Goal: Information Seeking & Learning: Learn about a topic

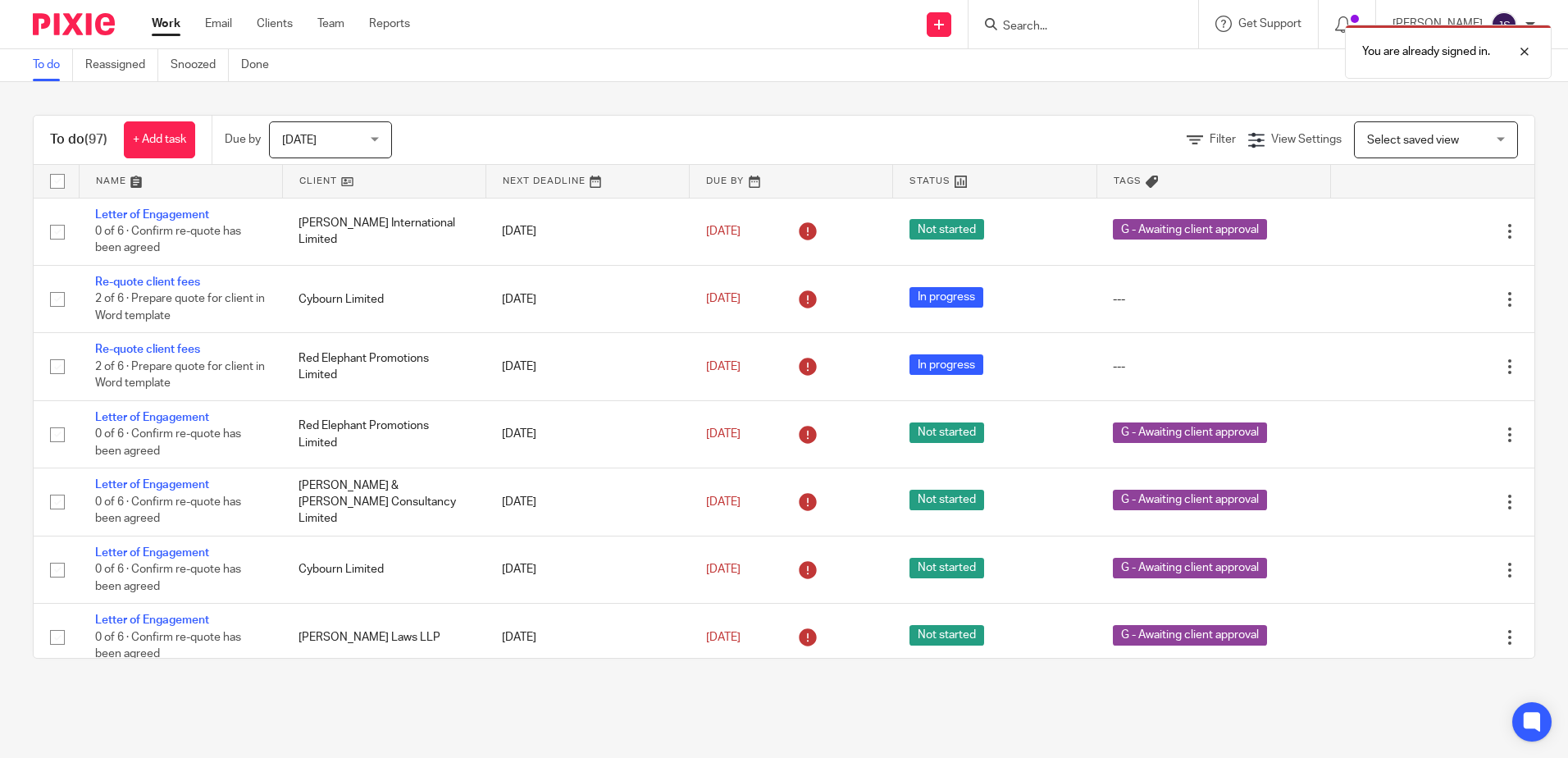
click at [1033, 28] on div "You are already signed in." at bounding box center [1167, 48] width 767 height 62
click at [1050, 28] on div "You are already signed in." at bounding box center [1167, 48] width 767 height 62
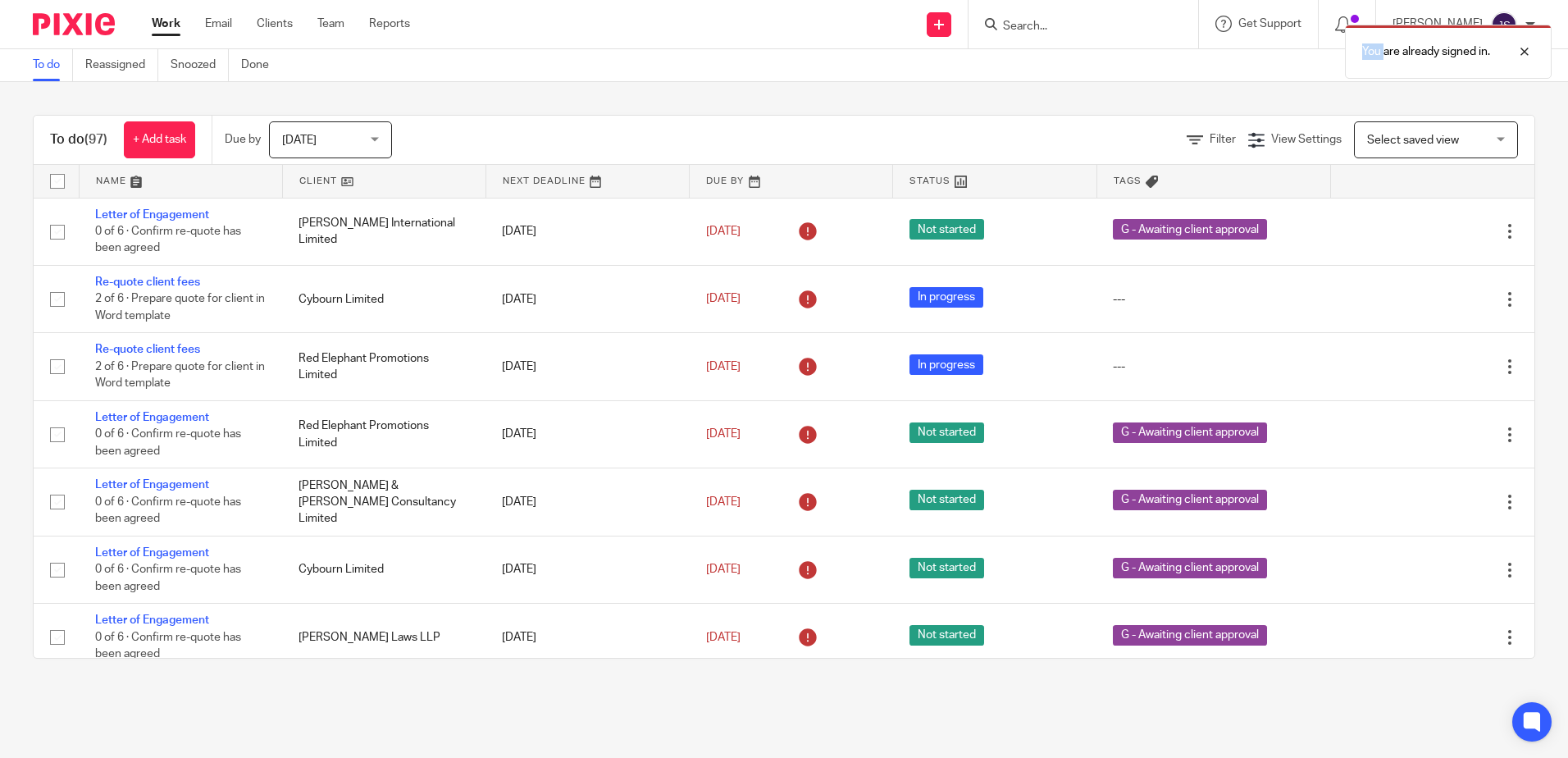
drag, startPoint x: 1050, startPoint y: 28, endPoint x: 1044, endPoint y: 48, distance: 20.9
click at [1044, 48] on div "You are already signed in." at bounding box center [1167, 48] width 767 height 62
click at [1524, 50] on div at bounding box center [1512, 51] width 44 height 19
click at [1115, 18] on form at bounding box center [1088, 24] width 174 height 20
click at [1051, 39] on div at bounding box center [1083, 24] width 230 height 49
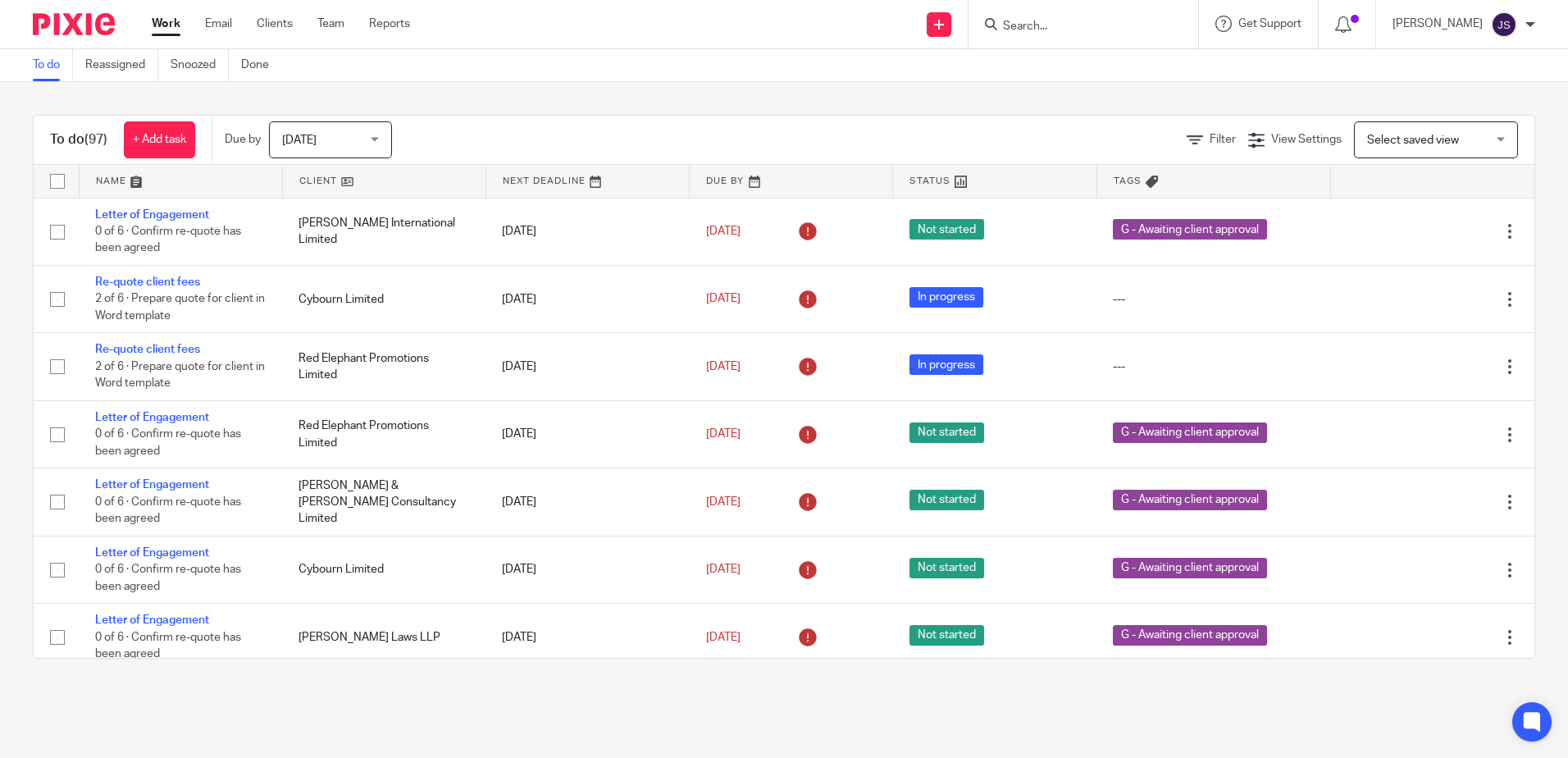
click at [1046, 27] on input "Search" at bounding box center [1075, 27] width 148 height 15
type input "laving"
click at [1083, 62] on link at bounding box center [1140, 64] width 285 height 24
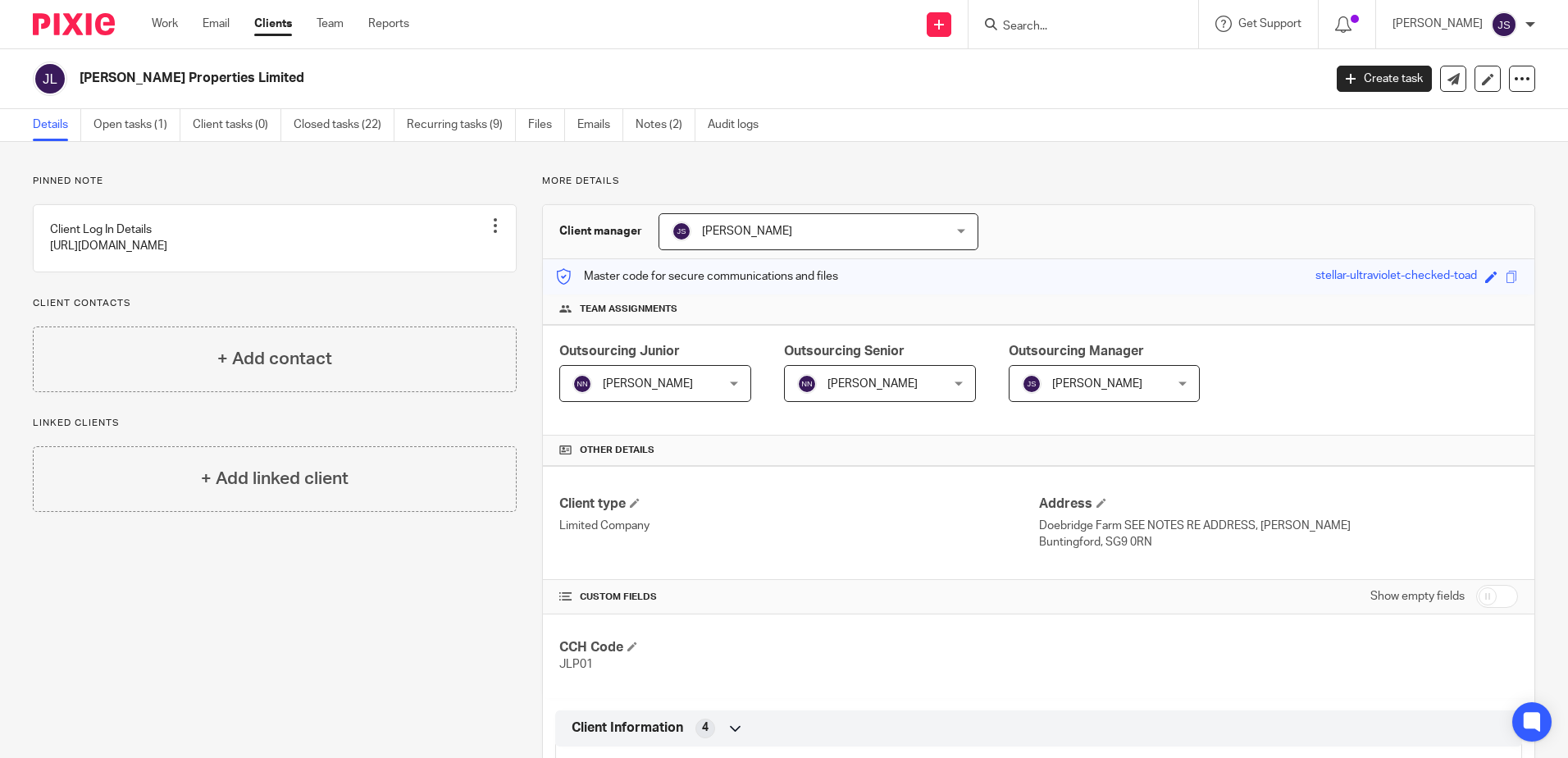
click at [1030, 26] on input "Search" at bounding box center [1075, 27] width 148 height 15
type input "c"
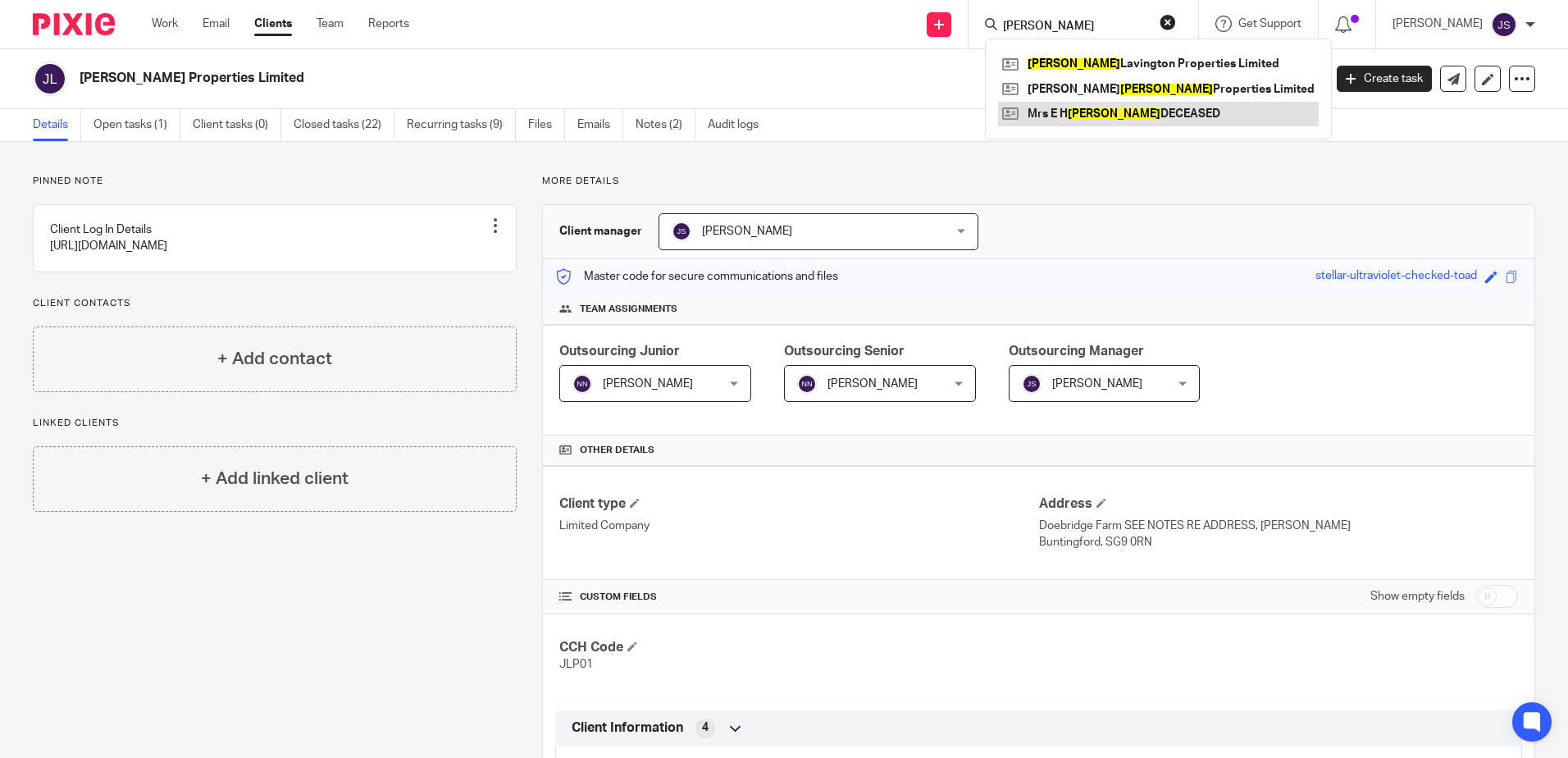
type input "james"
click at [1103, 112] on link at bounding box center [1158, 113] width 320 height 24
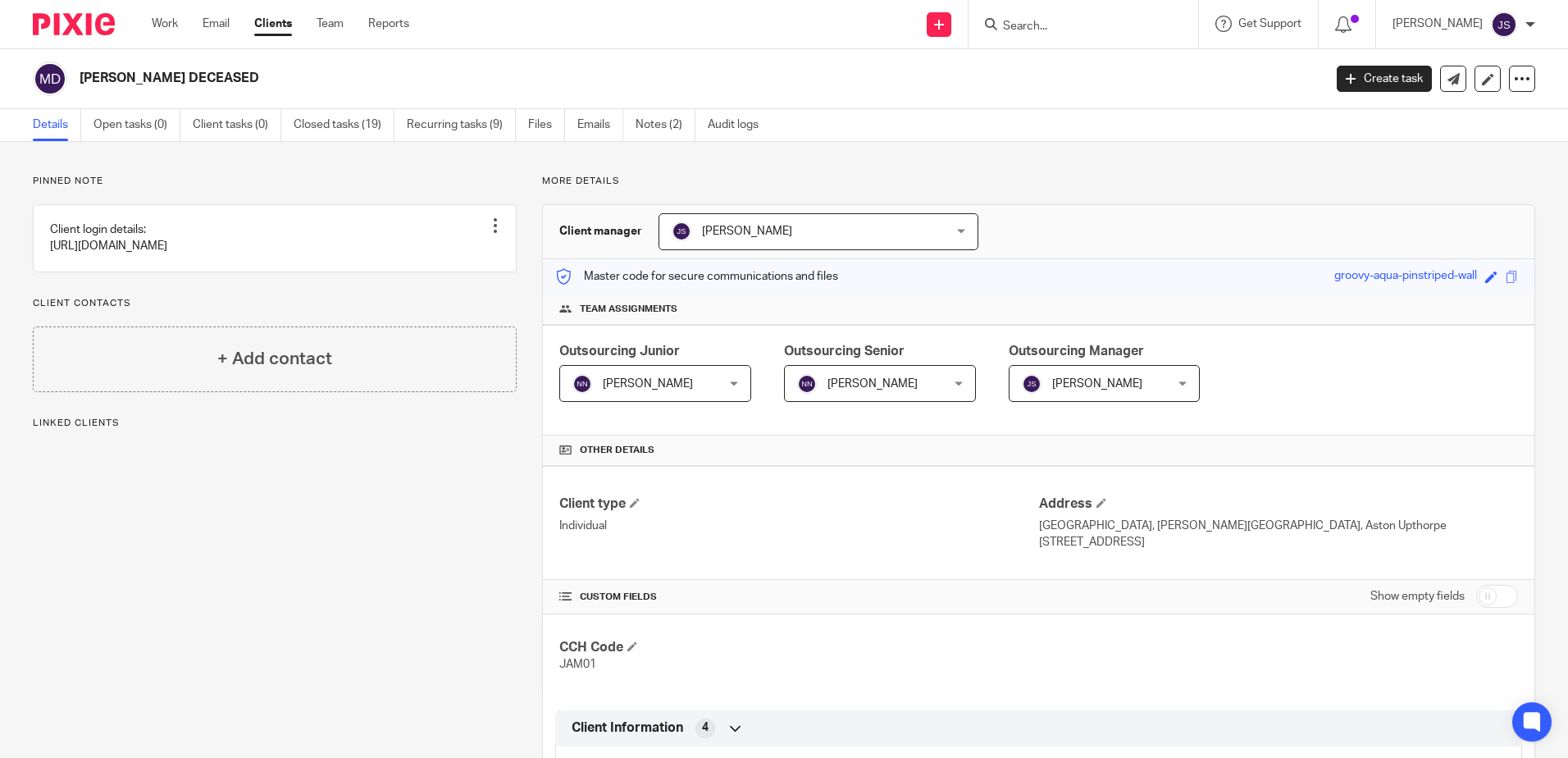
click at [1107, 112] on div "Details Open tasks (0) Client tasks (0) Closed tasks (19) Recurring tasks (9) F…" at bounding box center [784, 125] width 1568 height 33
click at [336, 23] on link "Team" at bounding box center [330, 24] width 27 height 17
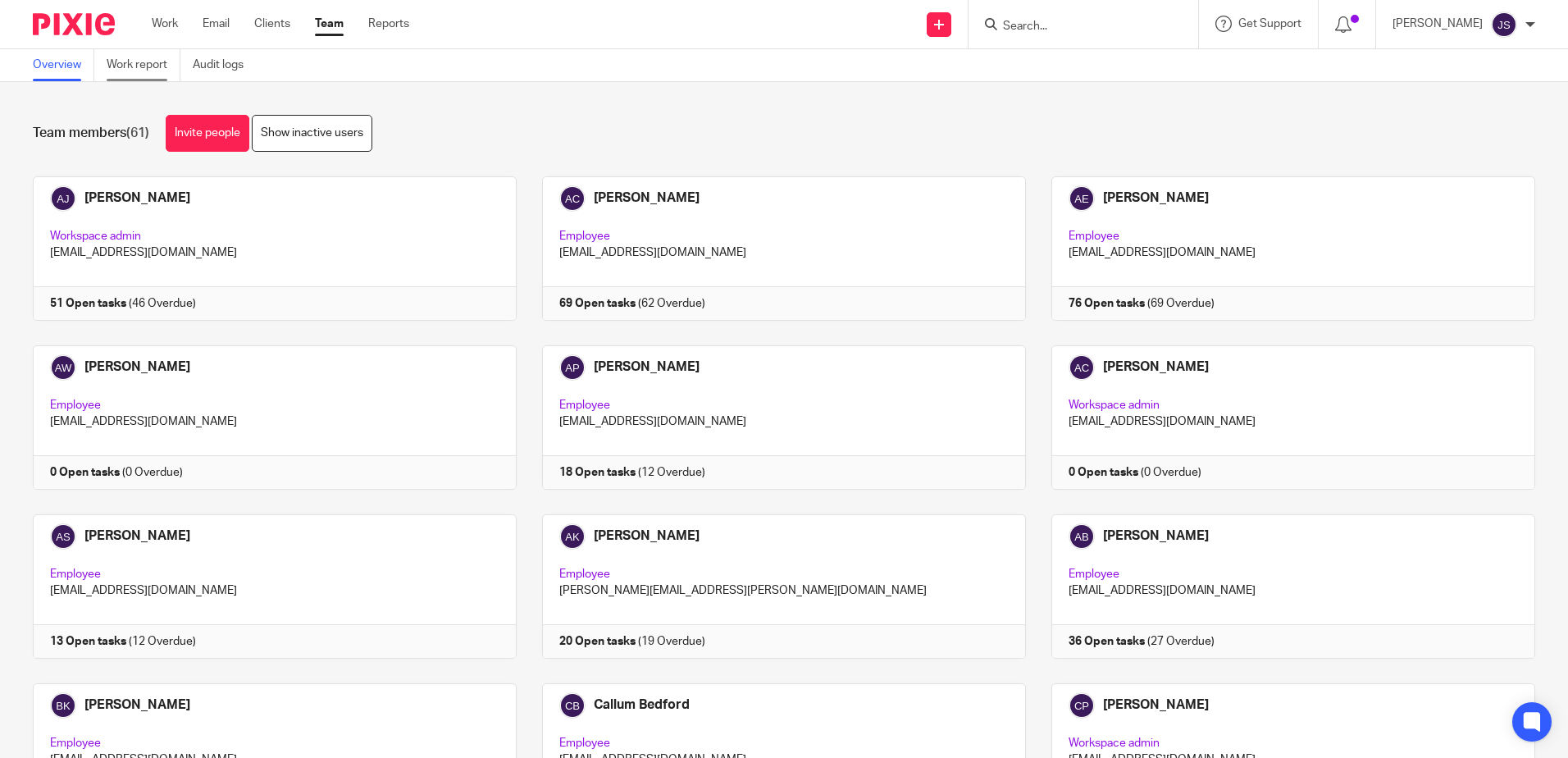
click at [140, 65] on link "Work report" at bounding box center [143, 65] width 74 height 32
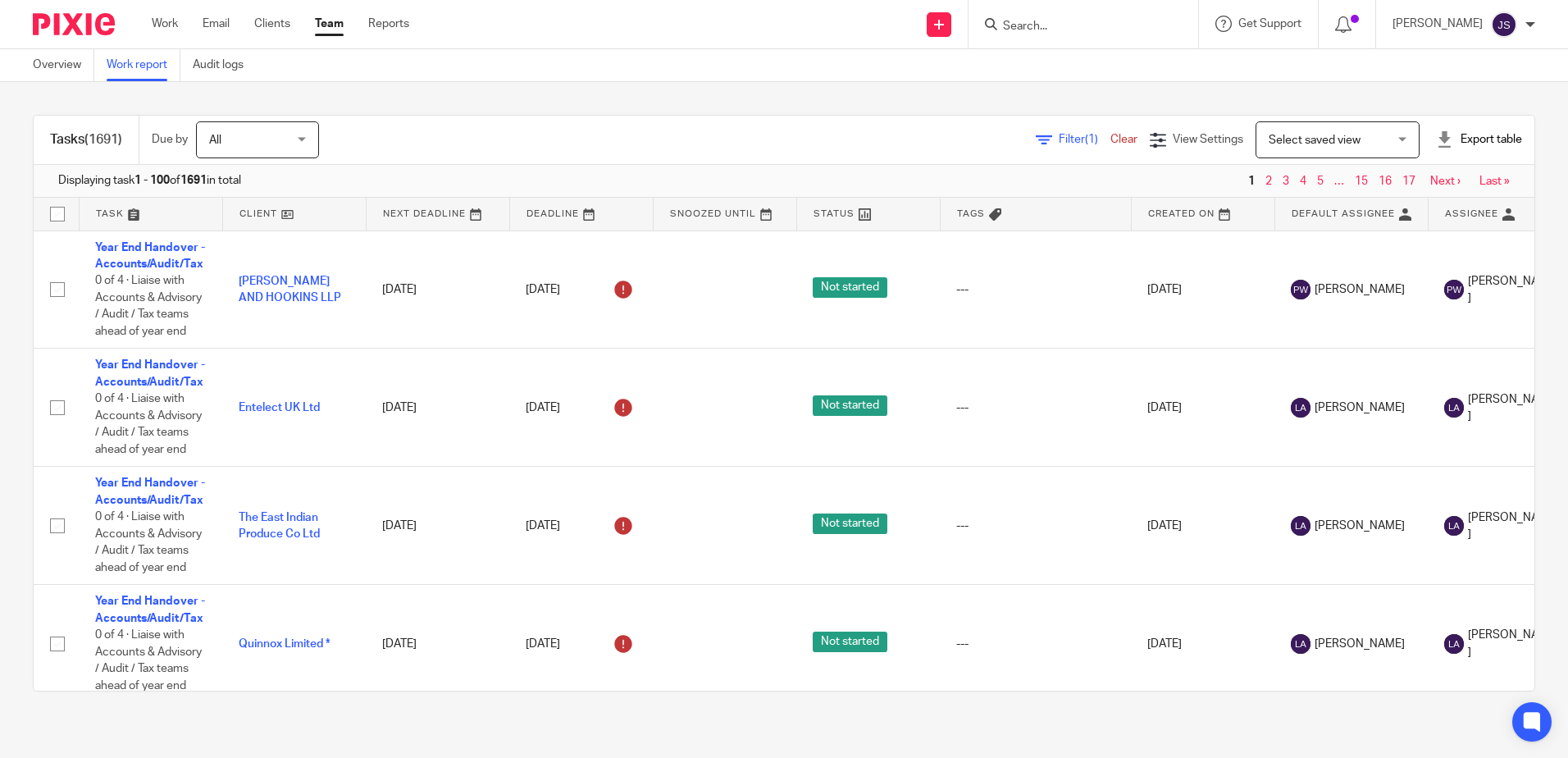
click at [366, 88] on div "Tasks (1691) Due by All All Today Tomorrow This week Next week This month Next …" at bounding box center [784, 403] width 1568 height 642
click at [1036, 132] on div "Filter (1) Clear" at bounding box center [1093, 139] width 114 height 18
click at [1059, 140] on span "Filter (1)" at bounding box center [1085, 139] width 52 height 12
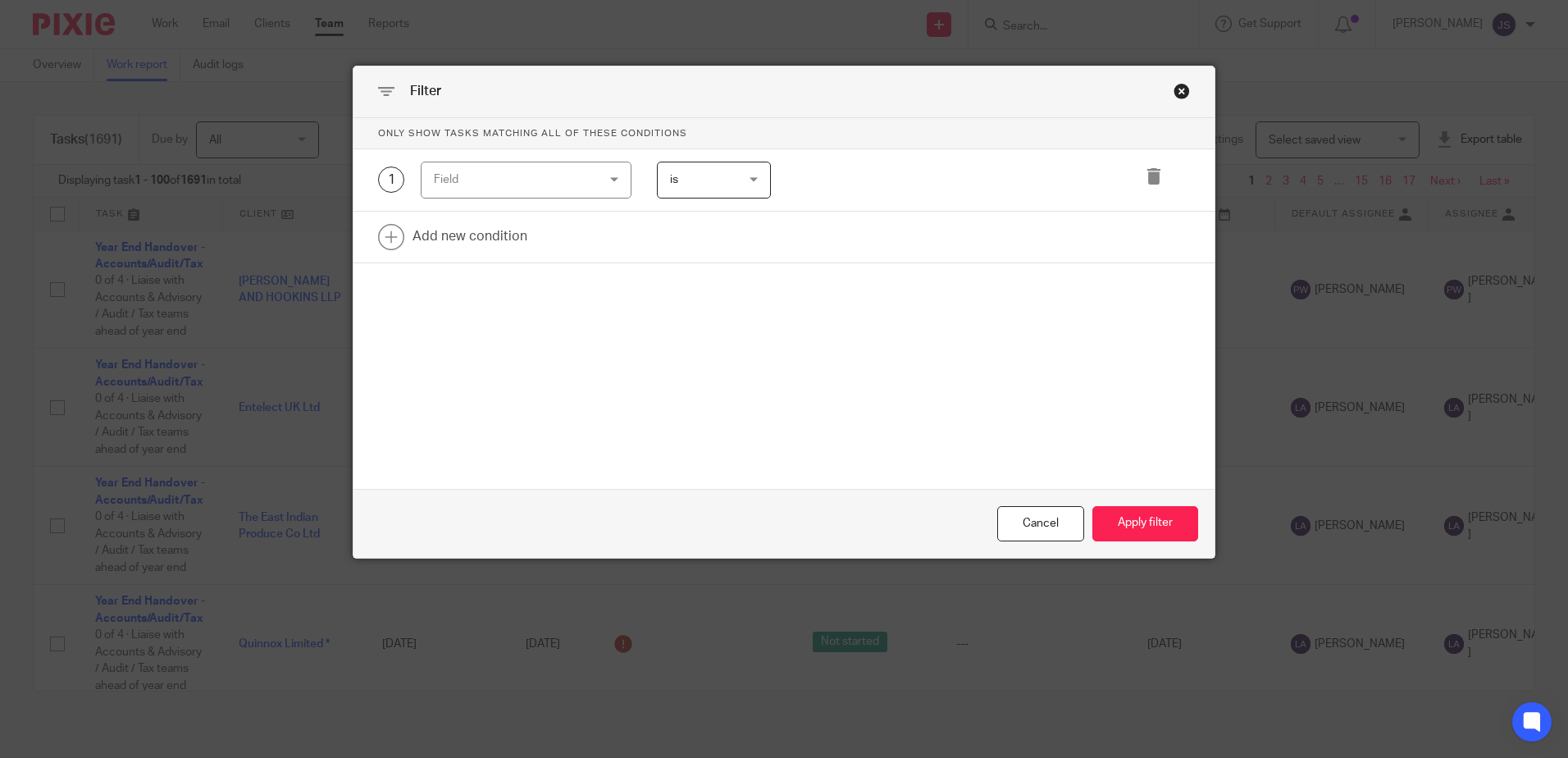
click at [541, 176] on div "Field" at bounding box center [512, 179] width 158 height 34
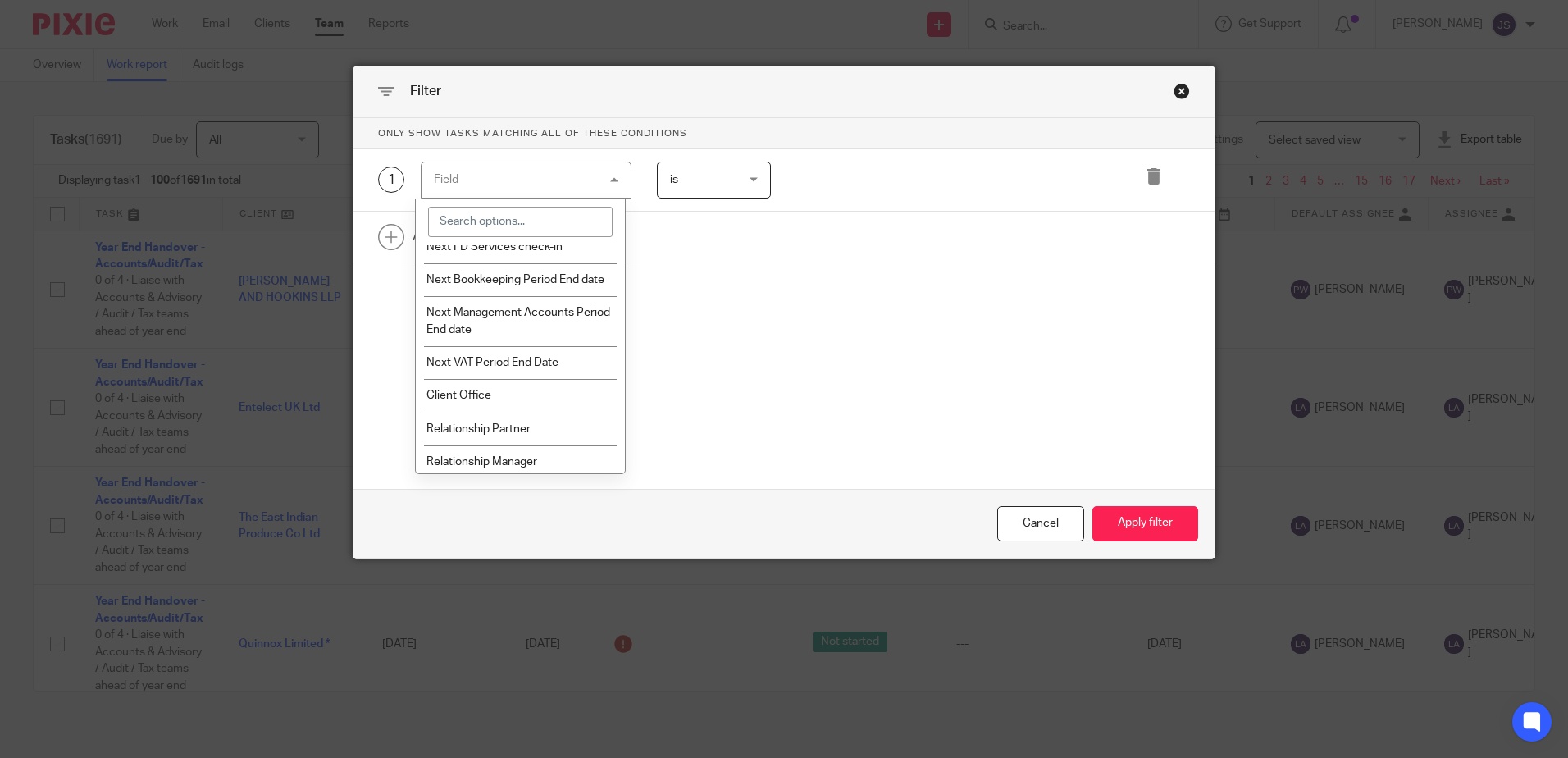
scroll to position [1886, 0]
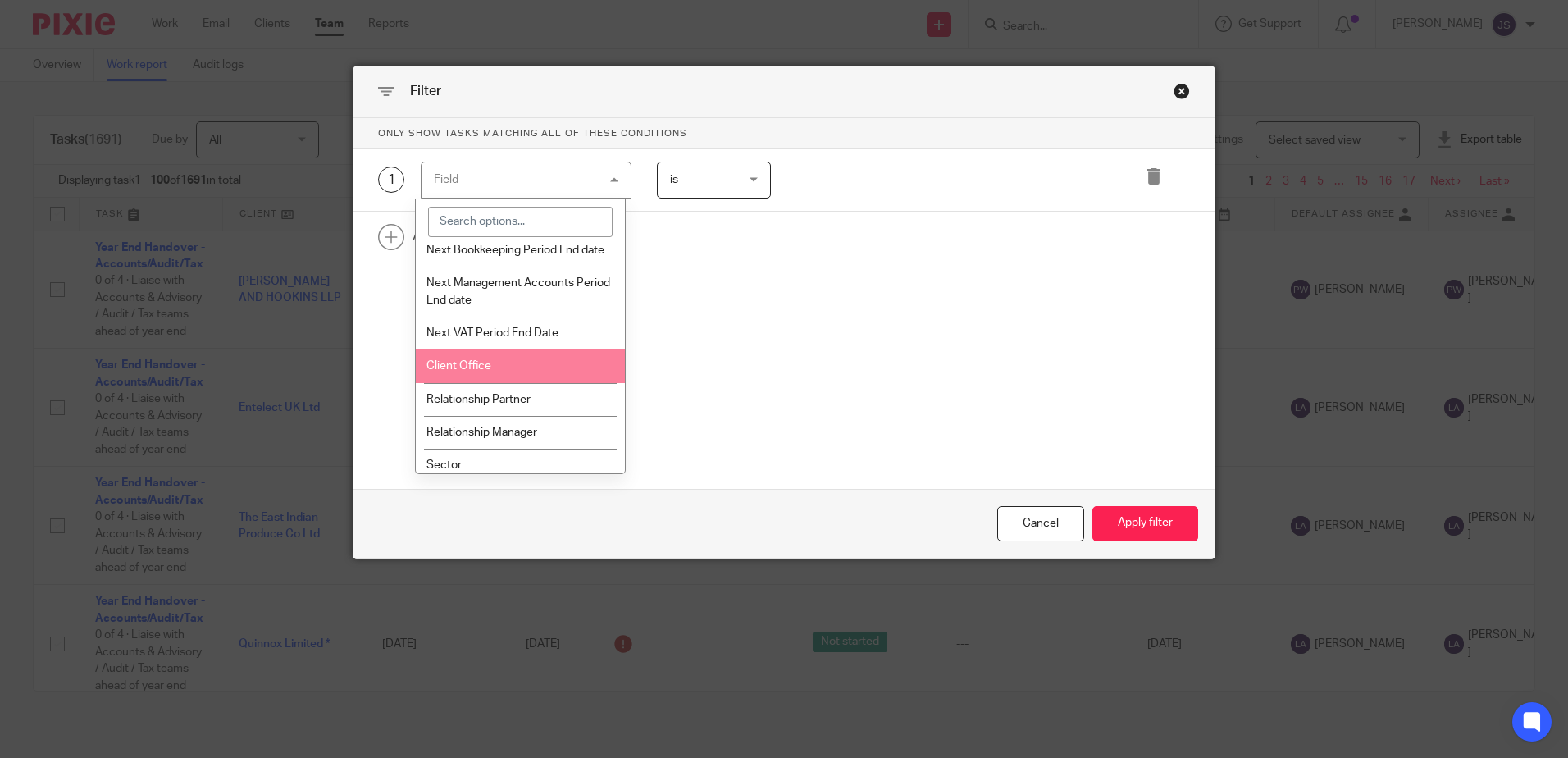
click at [503, 377] on li "Client Office" at bounding box center [520, 366] width 209 height 33
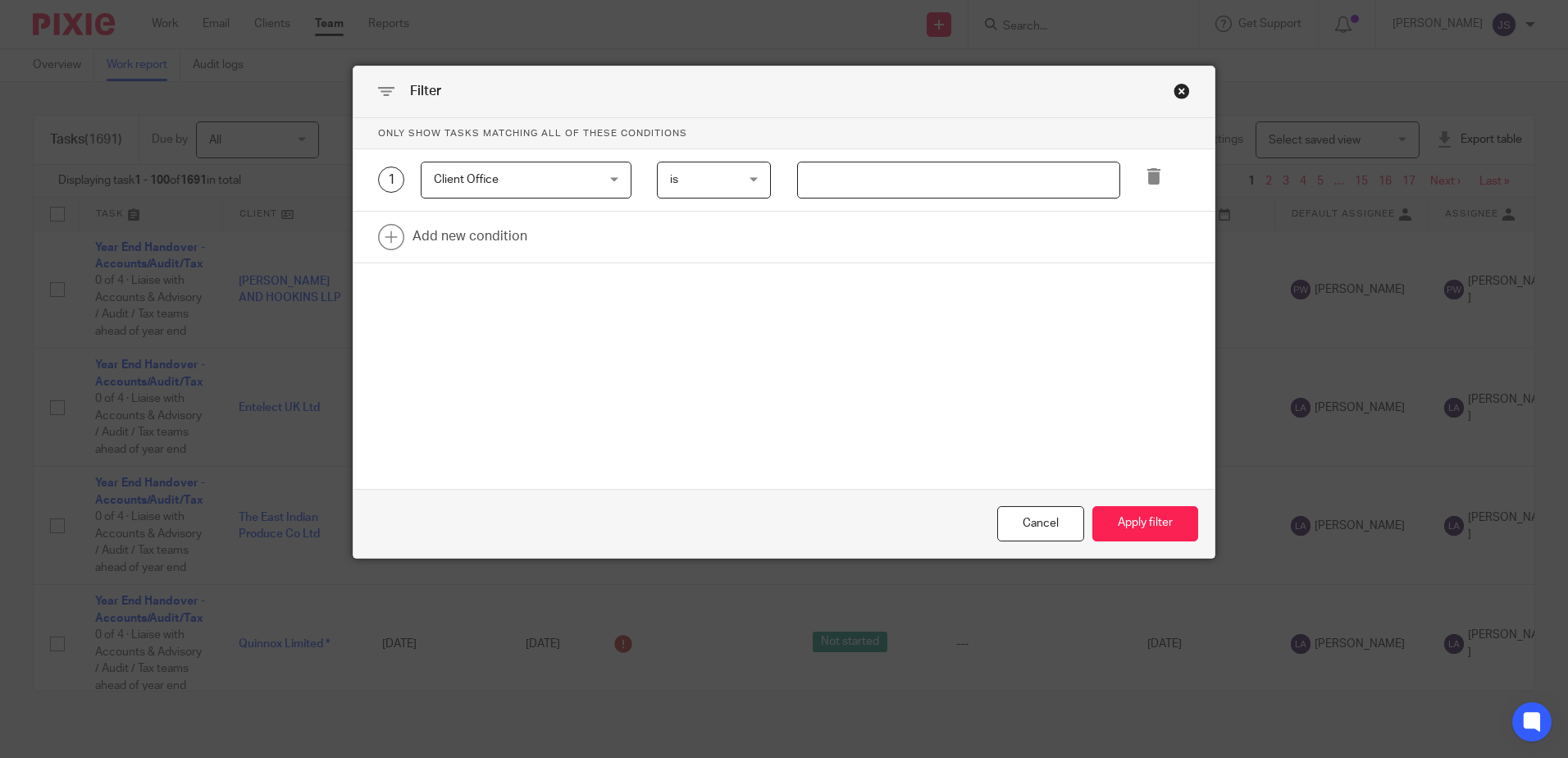
click at [838, 179] on input "text" at bounding box center [958, 180] width 323 height 37
type input "Stevenage"
click at [496, 238] on link at bounding box center [784, 236] width 861 height 51
click at [496, 238] on div "Field" at bounding box center [512, 241] width 158 height 34
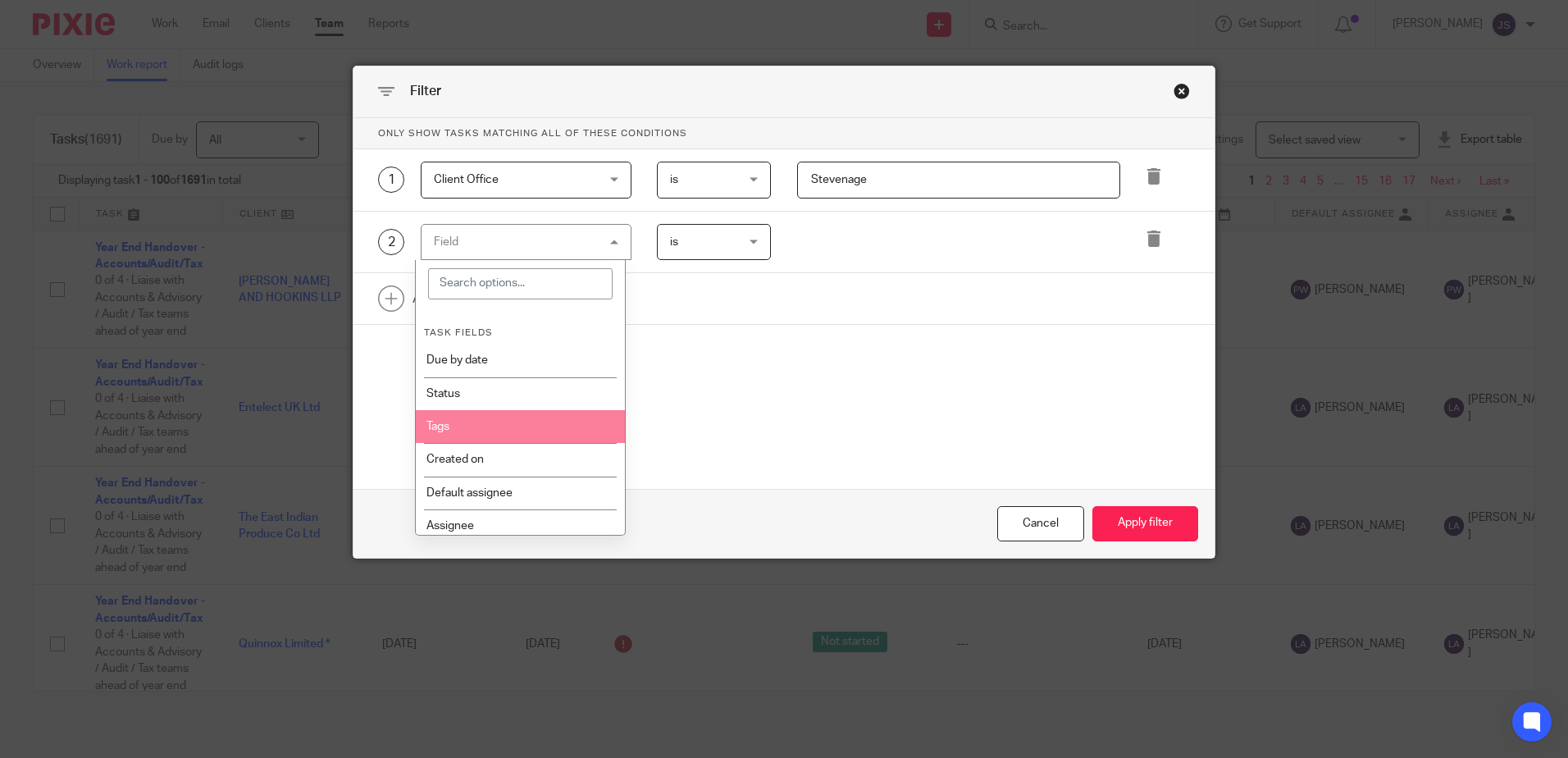
click at [540, 423] on li "Tags" at bounding box center [520, 426] width 209 height 33
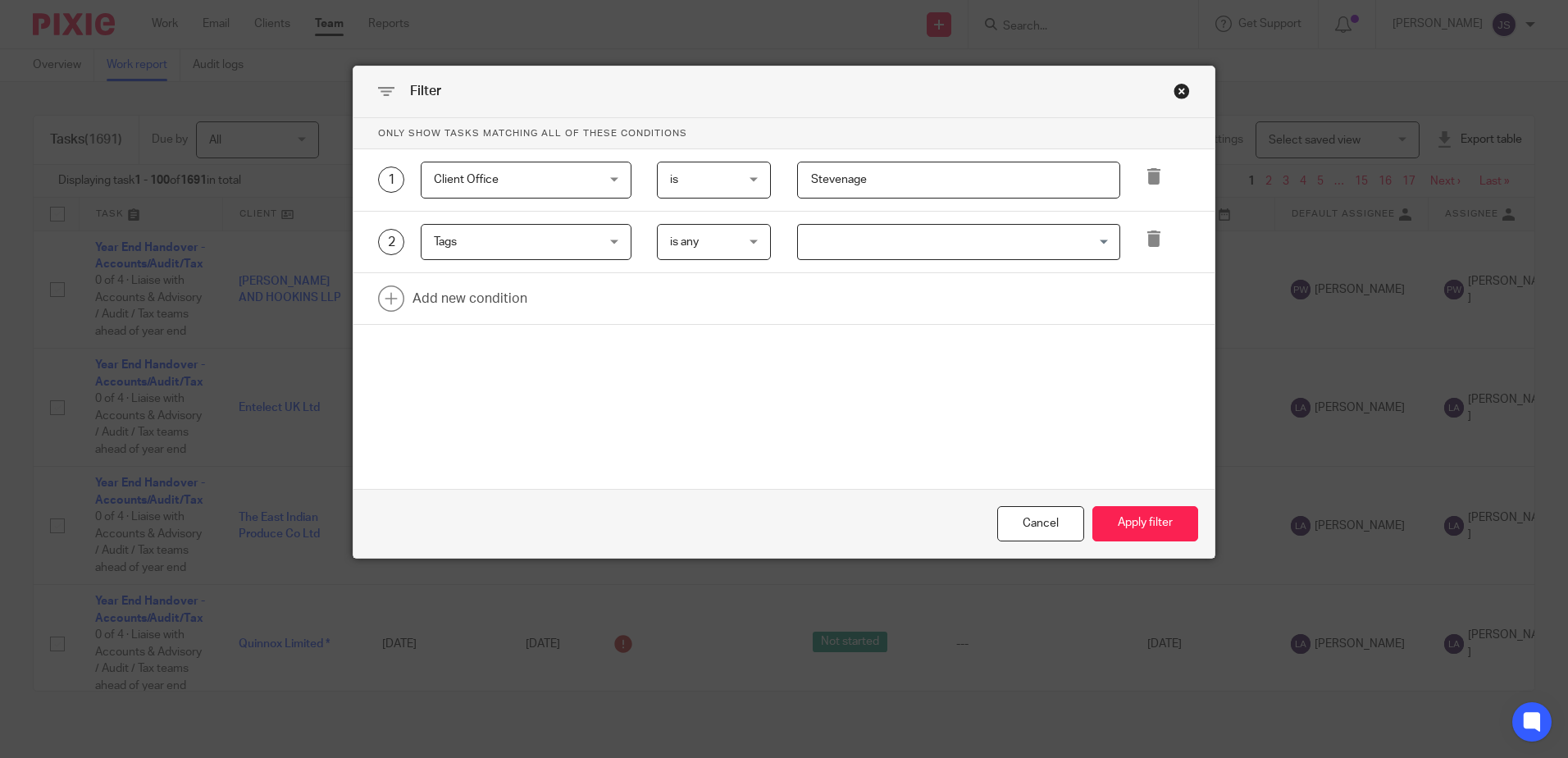
click at [828, 237] on input "Search for option" at bounding box center [955, 242] width 311 height 29
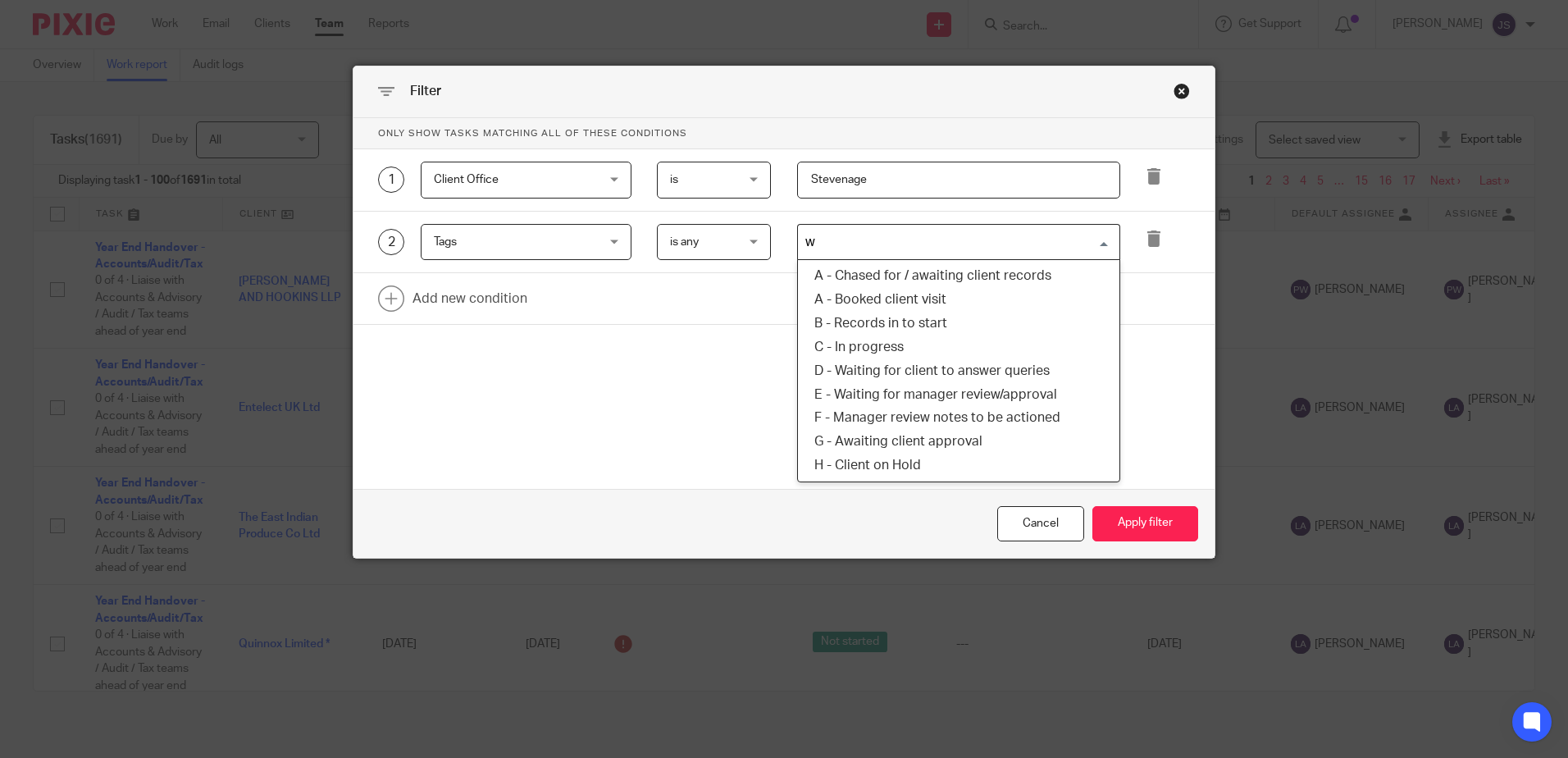
type input "wa"
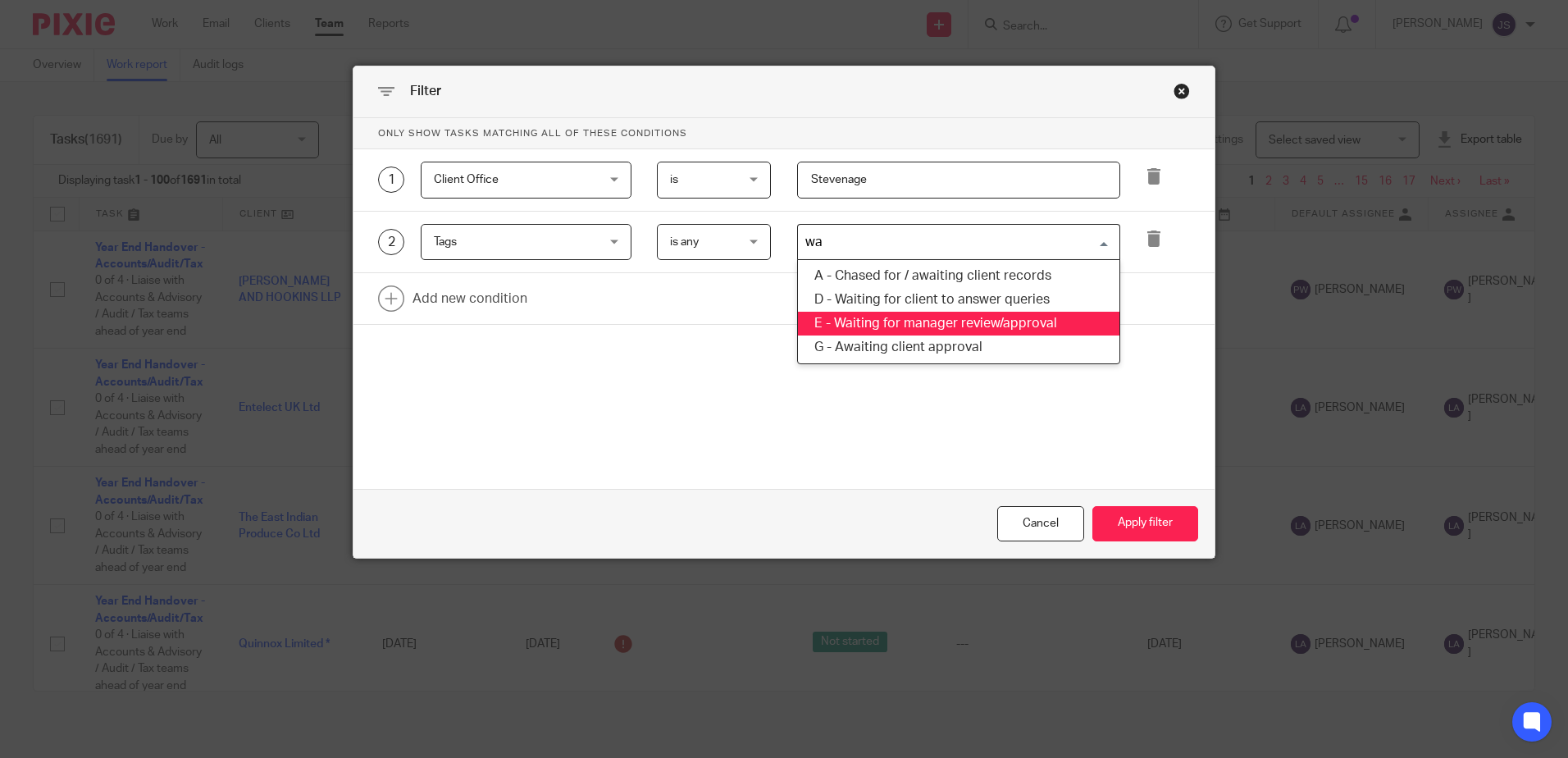
click at [927, 327] on li "E - Waiting for manager review/approval" at bounding box center [958, 324] width 321 height 23
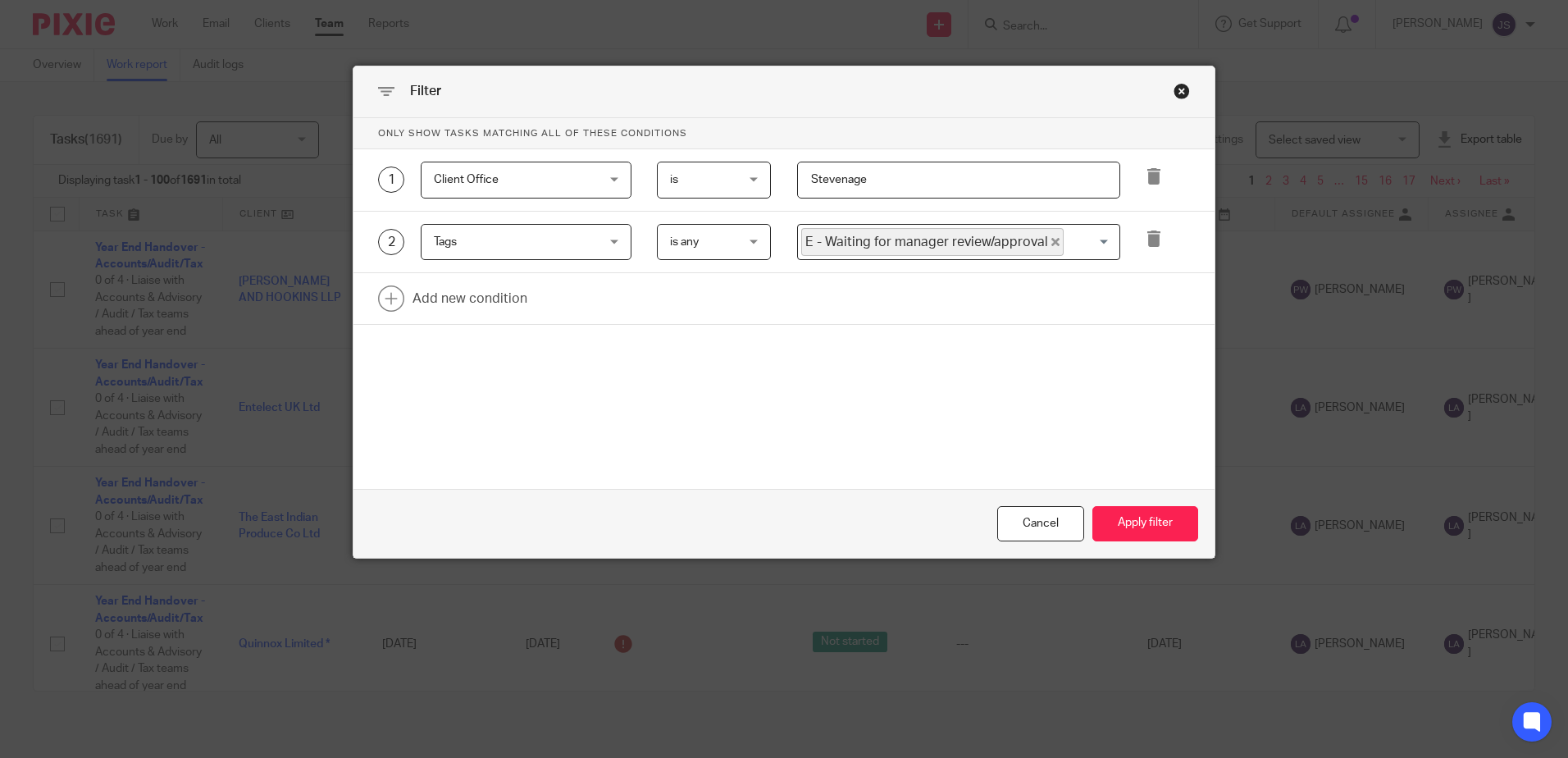
click at [1057, 391] on div "Only show tasks matching all of these conditions 1 Client Office Client Office …" at bounding box center [784, 262] width 861 height 289
click at [1119, 517] on button "Apply filter" at bounding box center [1145, 523] width 106 height 35
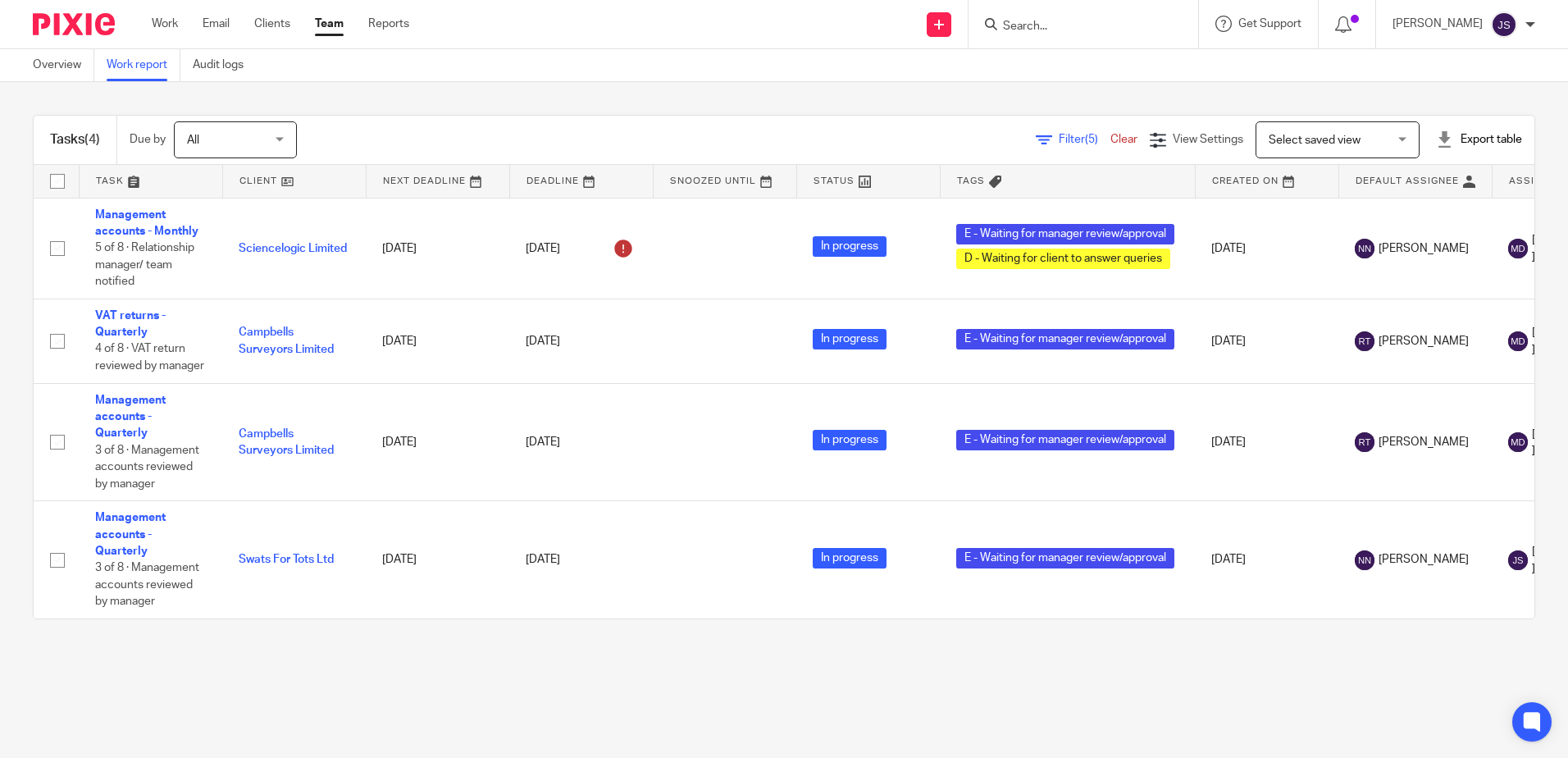
click at [273, 708] on main "Overview Work report Audit logs Tasks (4) Due by All All [DATE] [DATE] This wee…" at bounding box center [784, 379] width 1568 height 758
click at [287, 706] on main "Overview Work report Audit logs Tasks (4) Due by All All [DATE] [DATE] This wee…" at bounding box center [784, 379] width 1568 height 758
